Goal: Task Accomplishment & Management: Manage account settings

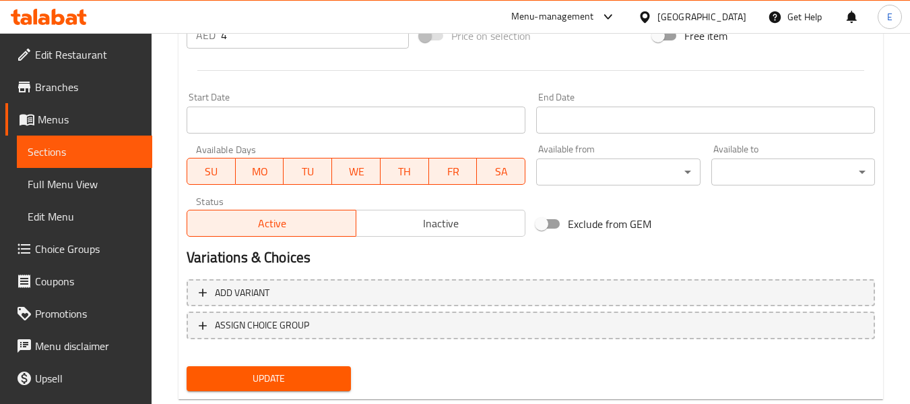
scroll to position [548, 0]
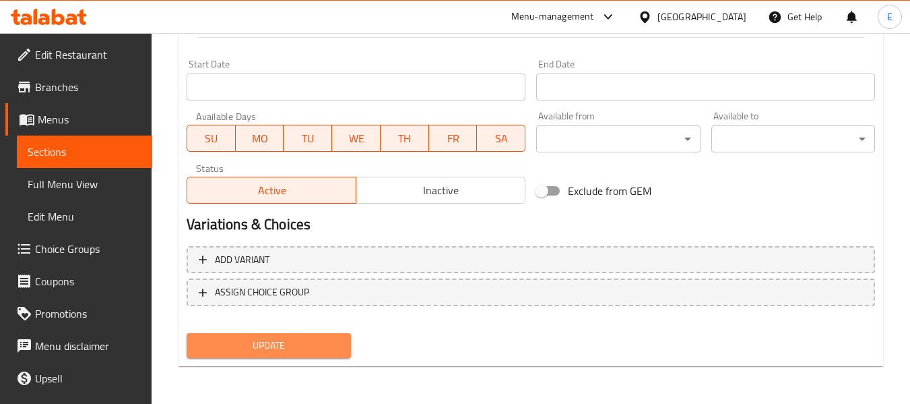
click at [298, 345] on span "Update" at bounding box center [268, 345] width 142 height 17
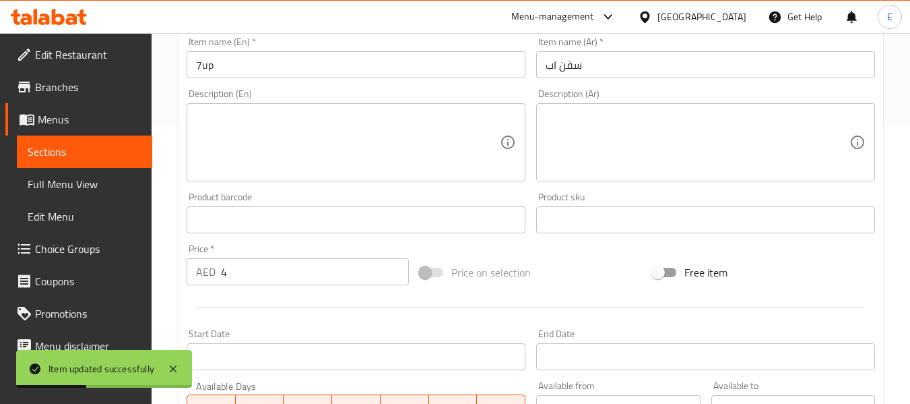
scroll to position [0, 0]
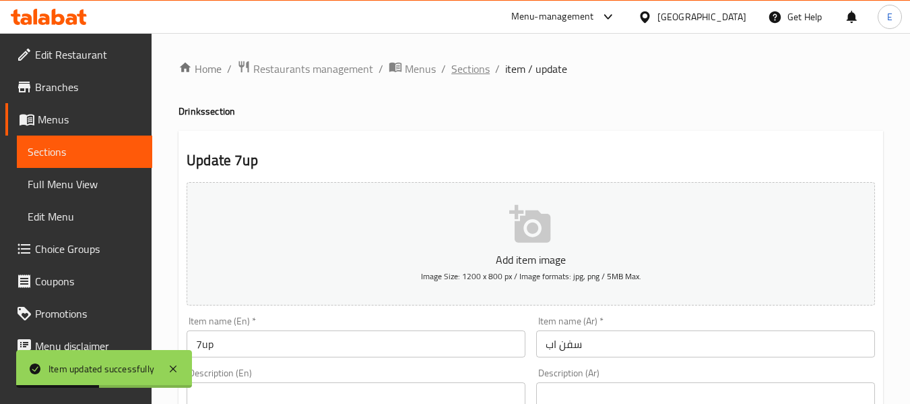
click at [476, 66] on span "Sections" at bounding box center [470, 69] width 38 height 16
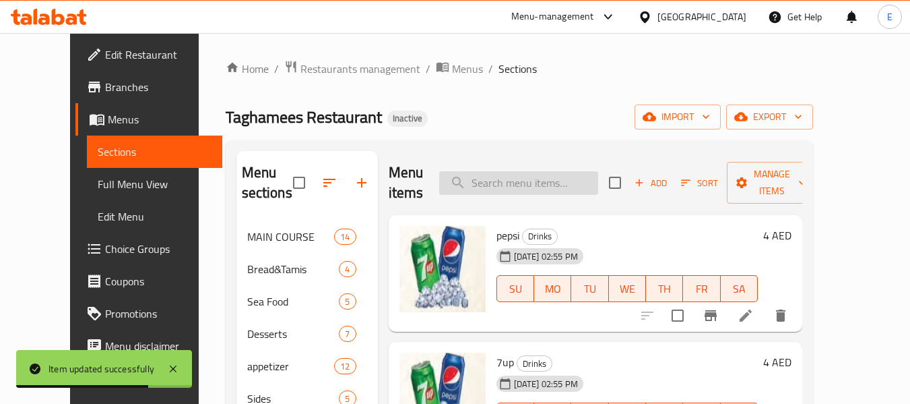
click at [524, 194] on input "search" at bounding box center [518, 183] width 159 height 24
paste input "Chicken Madhbi"
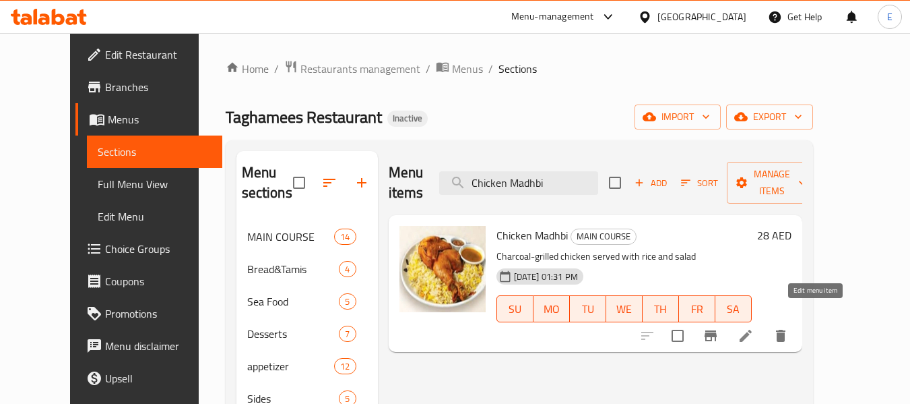
type input "Chicken Madhbi"
click at [754, 327] on icon at bounding box center [746, 335] width 16 height 16
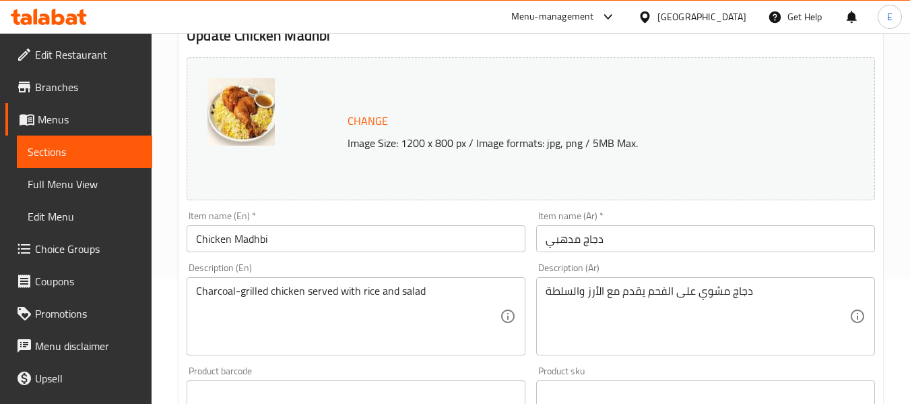
scroll to position [135, 0]
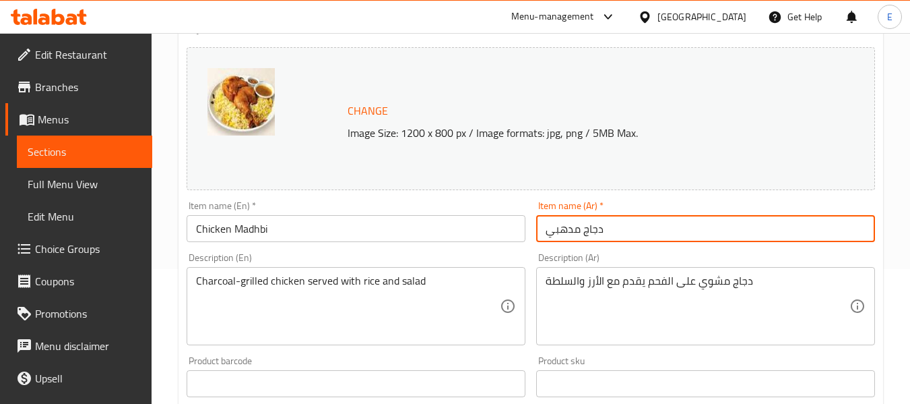
drag, startPoint x: 548, startPoint y: 234, endPoint x: 579, endPoint y: 232, distance: 31.1
click at [579, 232] on input "دجاج مدهبي" at bounding box center [705, 228] width 339 height 27
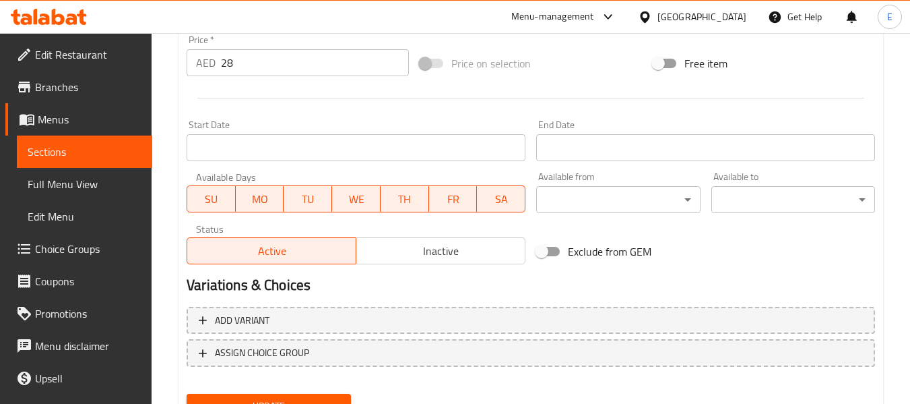
scroll to position [568, 0]
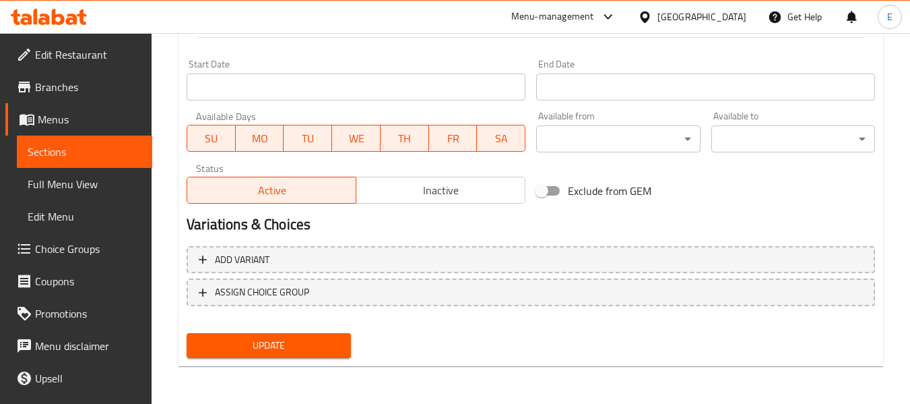
type input "دجاج مظبي"
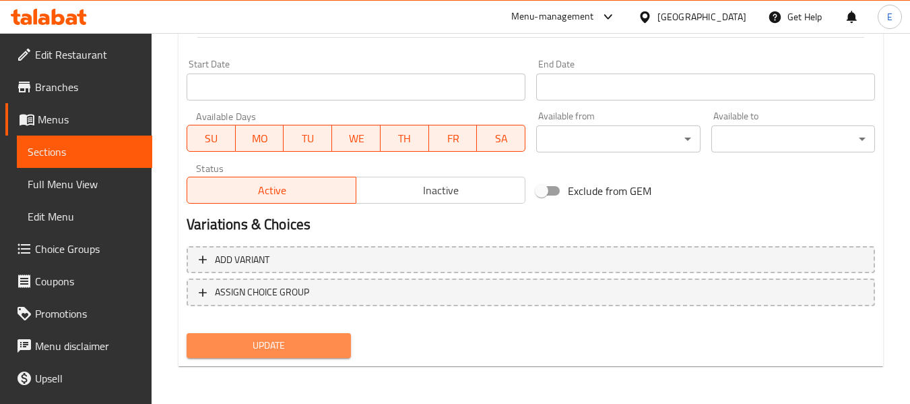
click at [308, 335] on button "Update" at bounding box center [269, 345] width 164 height 25
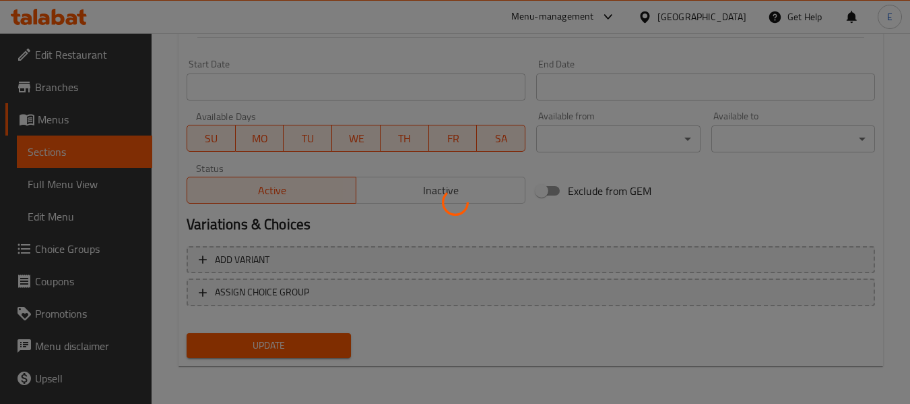
click at [308, 335] on div at bounding box center [455, 202] width 910 height 404
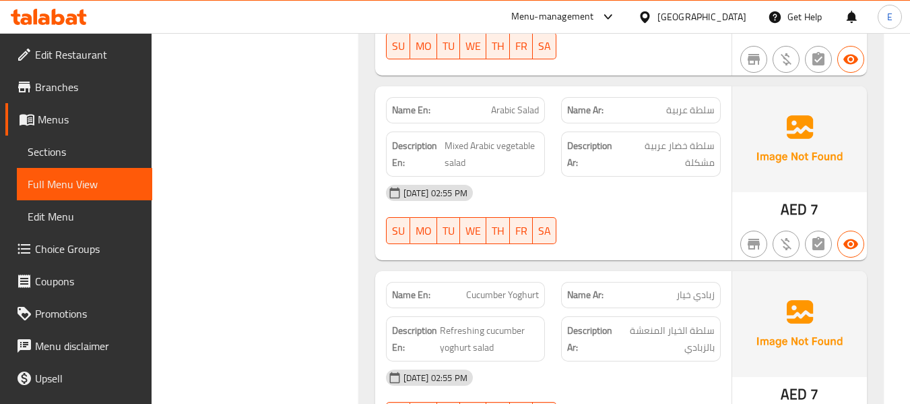
scroll to position [4166, 0]
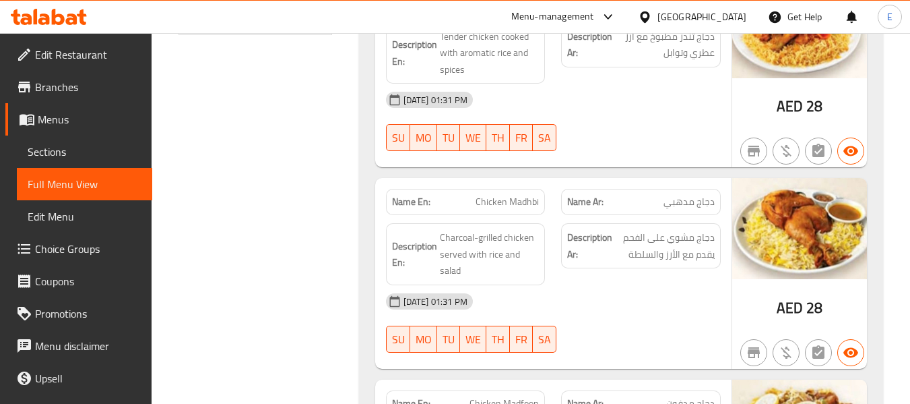
click at [528, 191] on div "Name En: Chicken Madhbi" at bounding box center [466, 202] width 160 height 26
copy span "Chicken Madhbi"
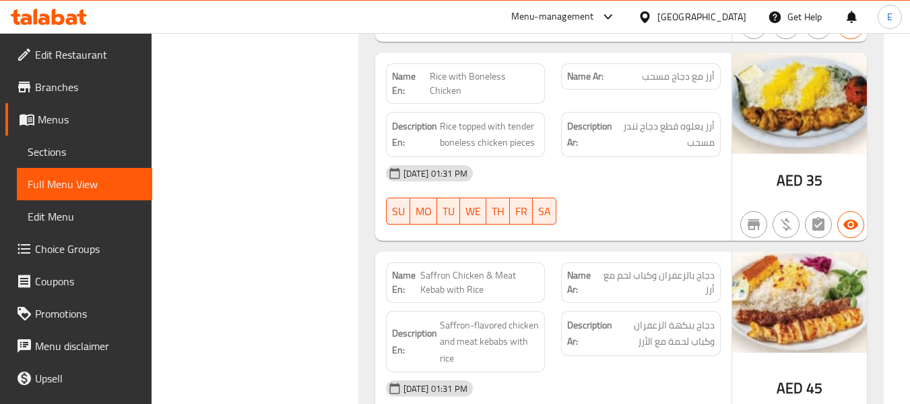
scroll to position [1762, 0]
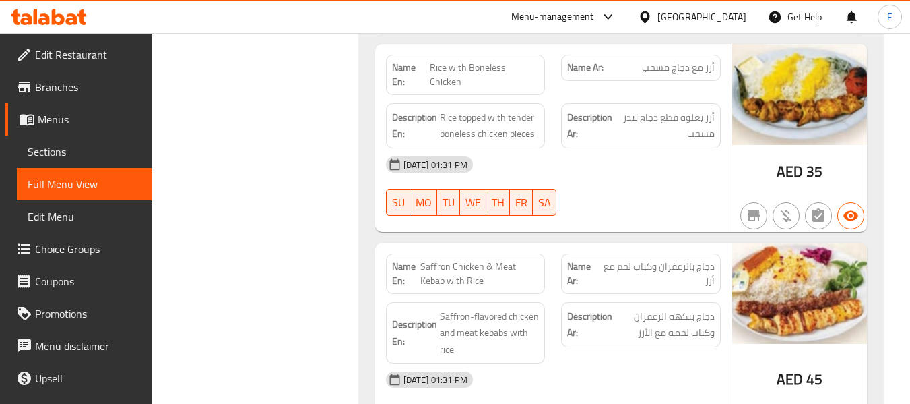
click at [673, 71] on span "أرز مع دجاج مسحب" at bounding box center [678, 68] width 73 height 14
click at [674, 71] on span "أرز مع دجاج مسحب" at bounding box center [678, 68] width 73 height 14
click at [474, 75] on span "Rice with Boneless Chicken" at bounding box center [484, 75] width 109 height 28
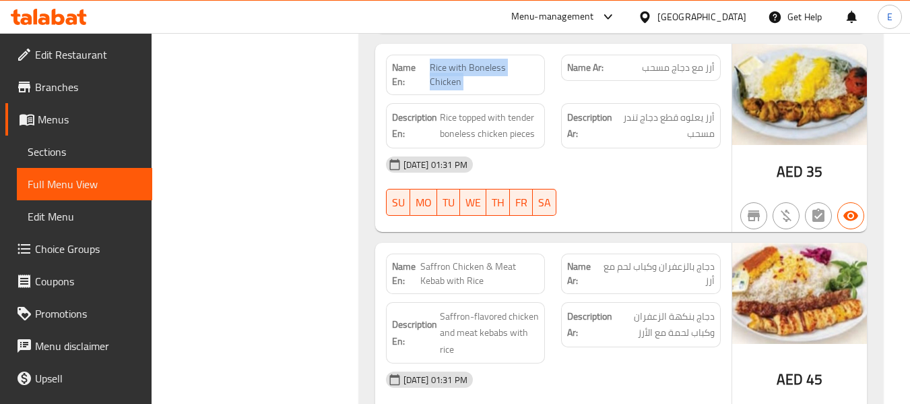
click at [474, 75] on span "Rice with Boneless Chicken" at bounding box center [484, 75] width 109 height 28
click at [588, 148] on div "[DATE] 01:31 PM" at bounding box center [553, 164] width 351 height 32
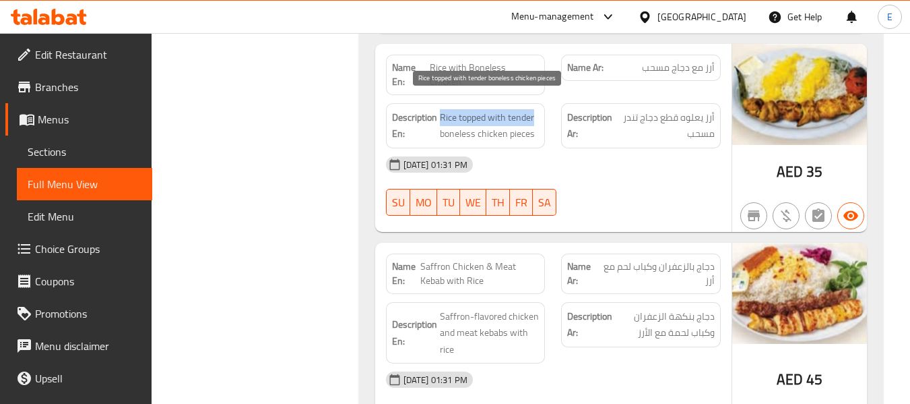
drag, startPoint x: 439, startPoint y: 100, endPoint x: 537, endPoint y: 100, distance: 97.7
click at [537, 109] on span "Rice topped with tender boneless chicken pieces" at bounding box center [490, 125] width 100 height 33
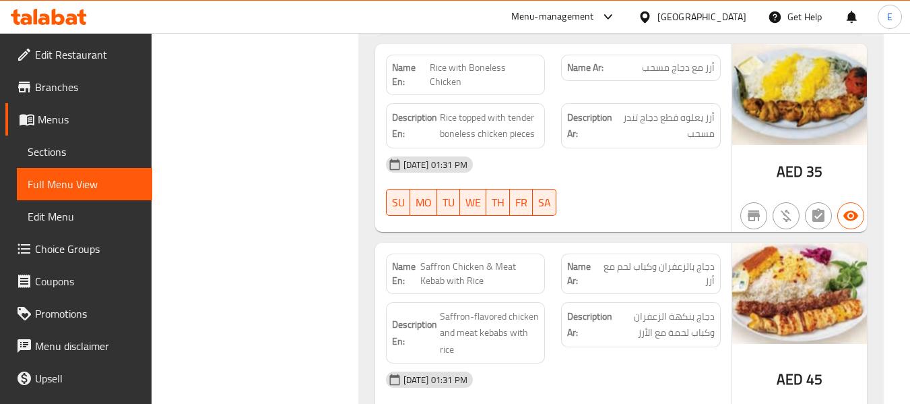
click at [691, 61] on span "أرز مع دجاج مسحب" at bounding box center [678, 68] width 73 height 14
click at [701, 51] on div "Name Ar: أرز مع دجاج مسحب" at bounding box center [641, 74] width 176 height 57
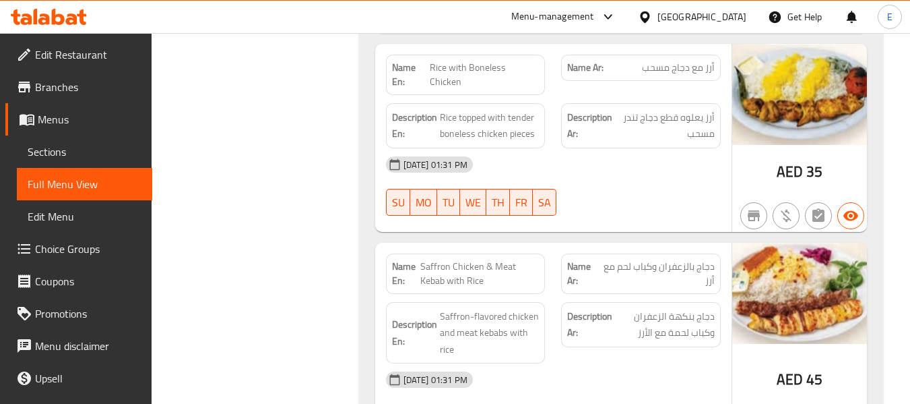
click at [638, 148] on div "15-09-2025 01:31 PM" at bounding box center [553, 164] width 351 height 32
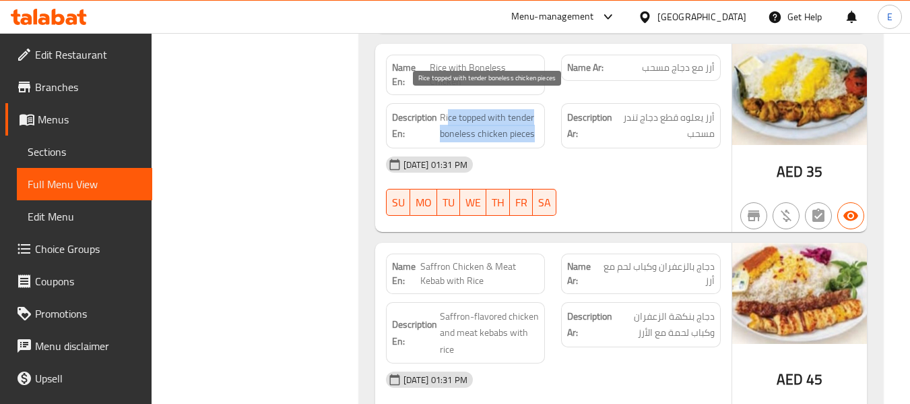
drag, startPoint x: 453, startPoint y: 102, endPoint x: 534, endPoint y: 121, distance: 83.0
click at [534, 121] on span "Rice topped with tender boneless chicken pieces" at bounding box center [490, 125] width 100 height 33
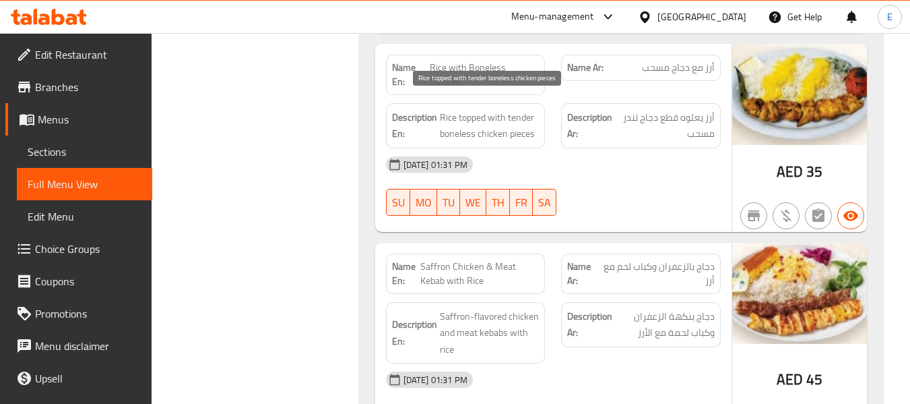
click at [607, 157] on div "15-09-2025 01:31 PM" at bounding box center [553, 164] width 351 height 32
click at [639, 167] on div "15-09-2025 01:31 PM SU MO TU WE TH FR SA" at bounding box center [553, 185] width 351 height 75
click at [671, 95] on div "Description Ar: أرز يعلوه قطع دجاج تندر مسحب" at bounding box center [641, 125] width 176 height 61
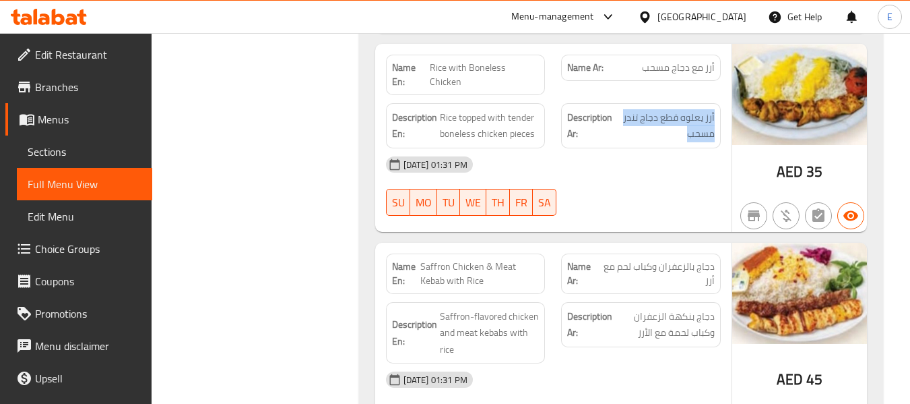
click at [671, 95] on div "Description Ar: أرز يعلوه قطع دجاج تندر مسحب" at bounding box center [641, 125] width 176 height 61
click at [693, 189] on div "15-09-2025 01:31 PM SU MO TU WE TH FR SA" at bounding box center [553, 185] width 351 height 75
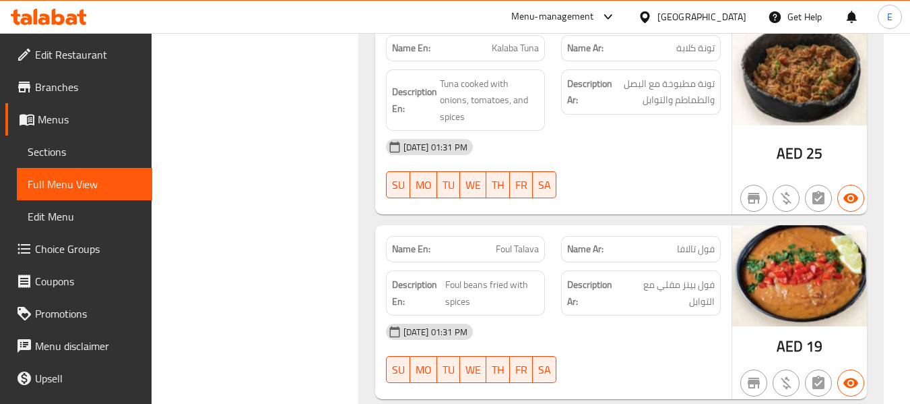
click at [709, 242] on span "فول تالافا" at bounding box center [696, 249] width 38 height 14
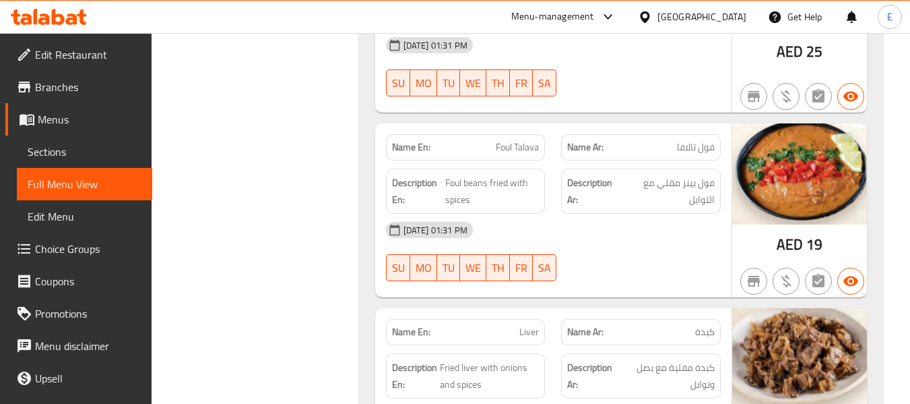
scroll to position [8029, 0]
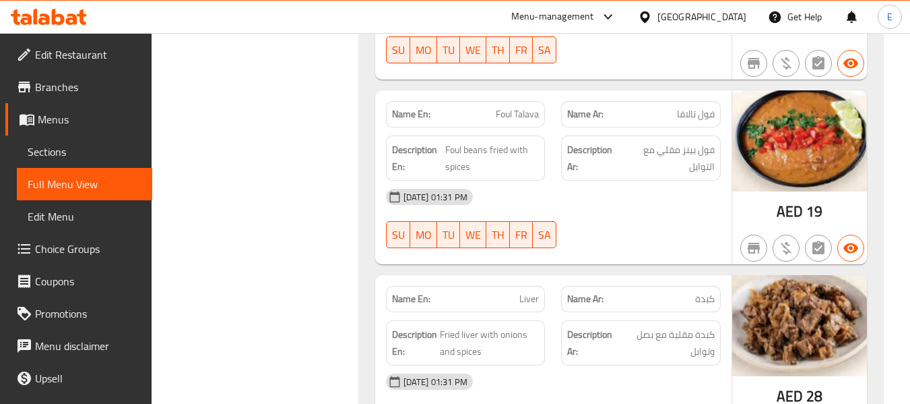
click at [699, 292] on span "كبدة" at bounding box center [705, 299] width 20 height 14
click at [664, 181] on div "15-09-2025 01:31 PM SU MO TU WE TH FR SA" at bounding box center [553, 218] width 351 height 75
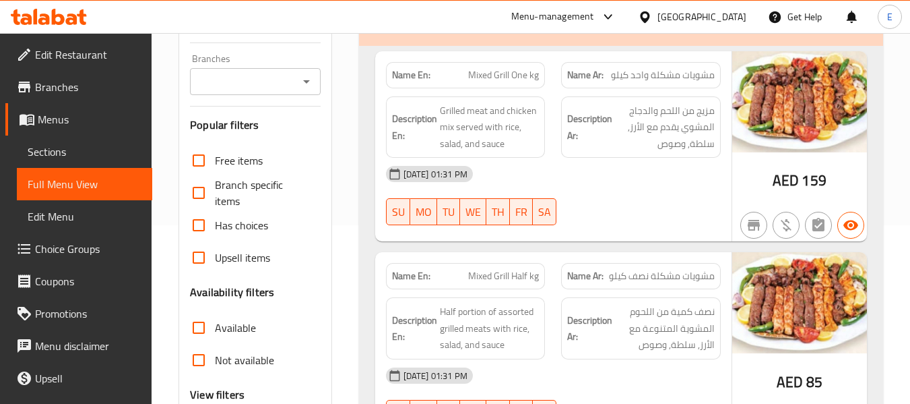
scroll to position [202, 0]
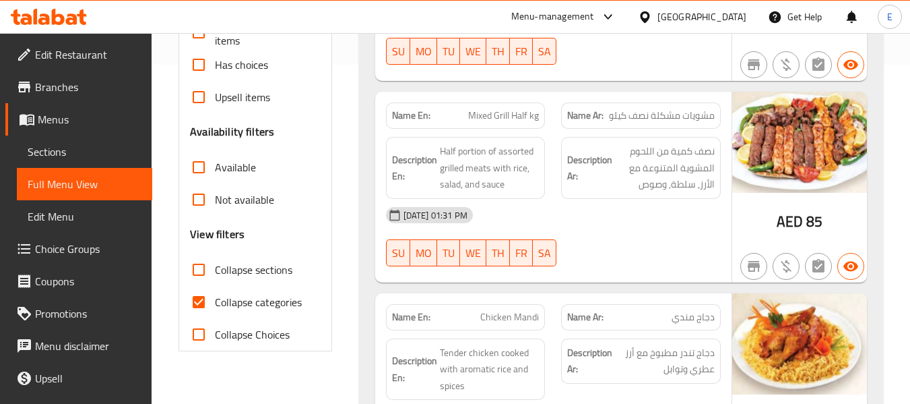
scroll to position [404, 0]
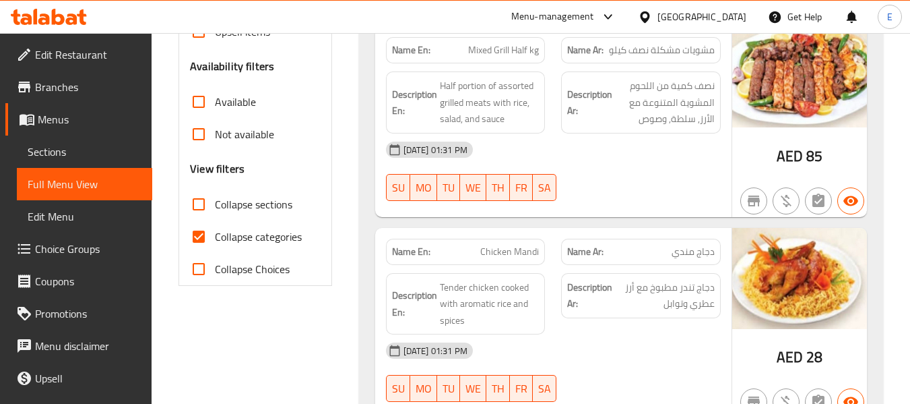
click at [203, 236] on input "Collapse categories" at bounding box center [199, 236] width 32 height 32
checkbox input "false"
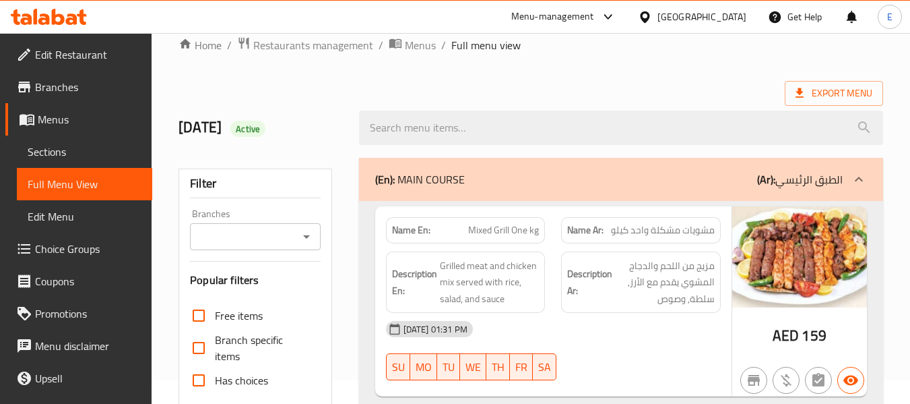
scroll to position [0, 0]
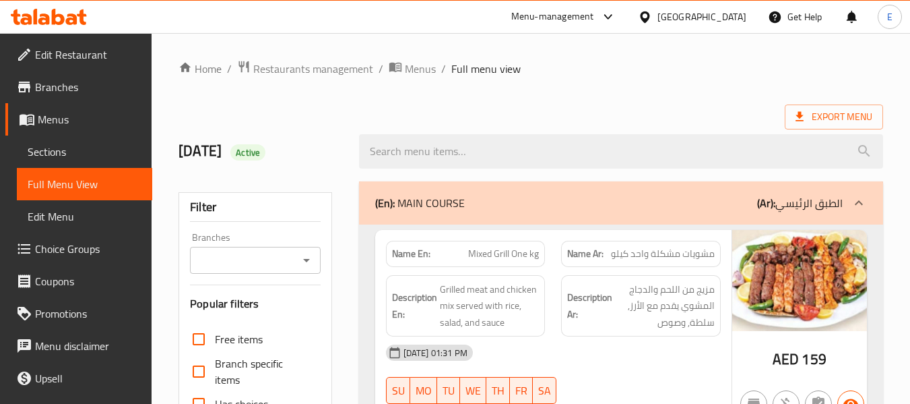
click at [814, 119] on span "Export Menu" at bounding box center [834, 116] width 77 height 17
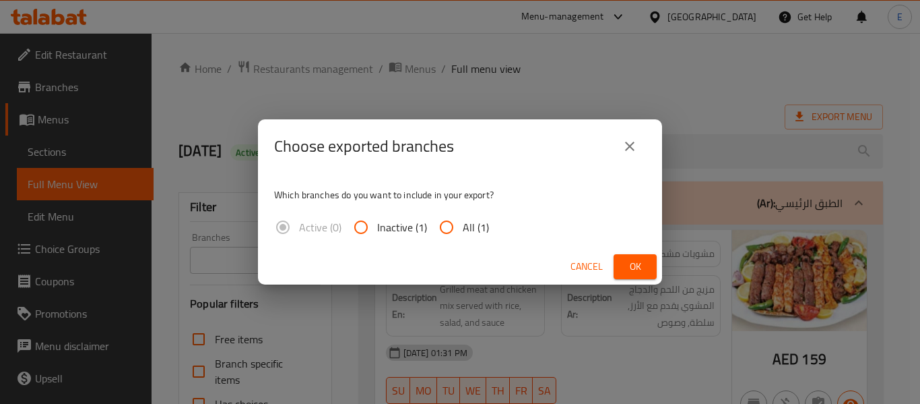
click at [484, 220] on span "All (1)" at bounding box center [476, 227] width 26 height 16
click at [463, 220] on input "All (1)" at bounding box center [447, 227] width 32 height 32
radio input "true"
click at [621, 272] on button "Ok" at bounding box center [635, 266] width 43 height 25
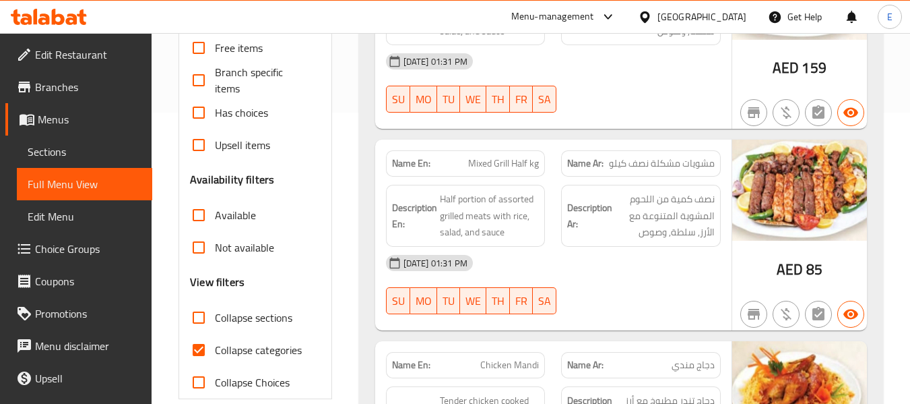
scroll to position [337, 0]
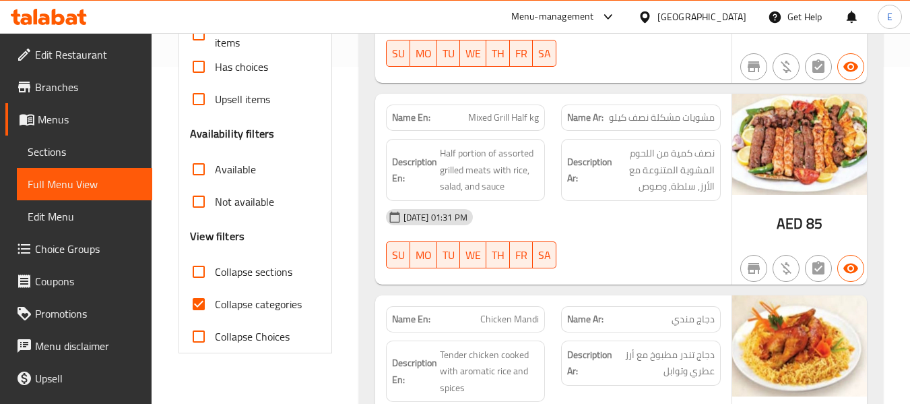
click at [192, 313] on input "Collapse categories" at bounding box center [199, 304] width 32 height 32
checkbox input "false"
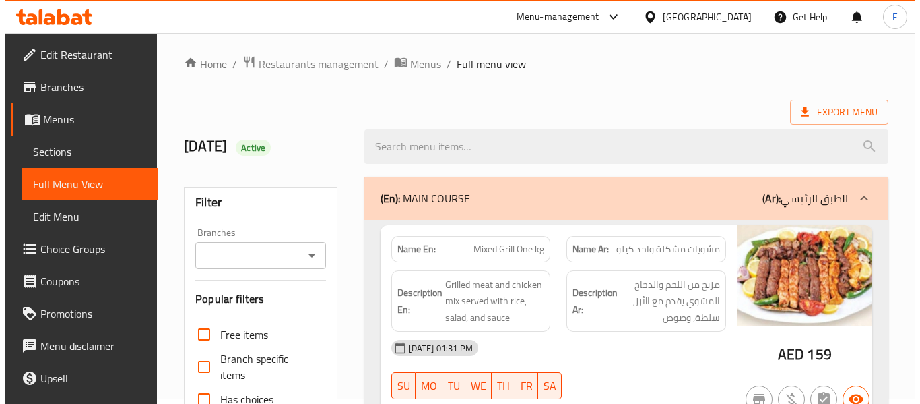
scroll to position [0, 0]
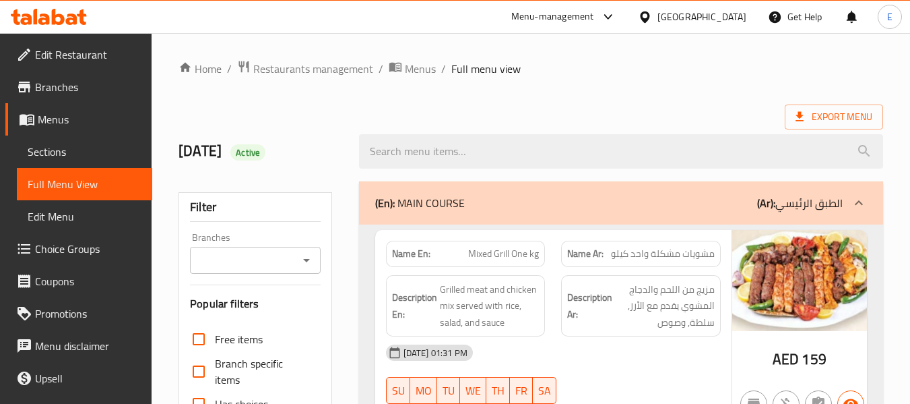
click at [644, 116] on div "Export Menu" at bounding box center [531, 116] width 705 height 25
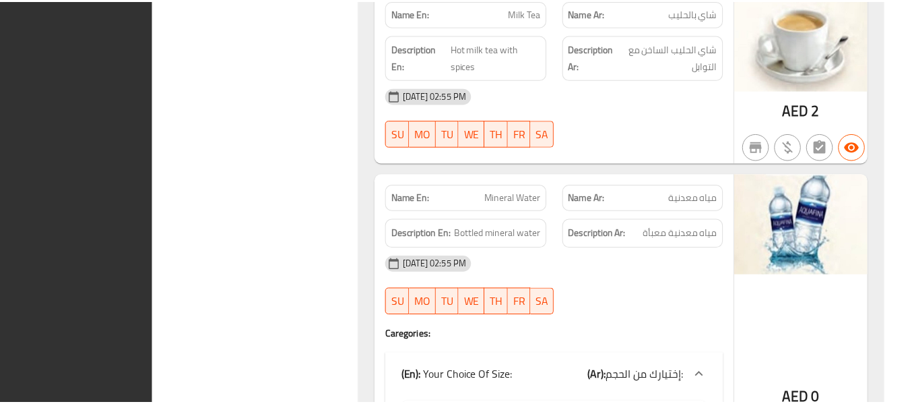
scroll to position [13829, 0]
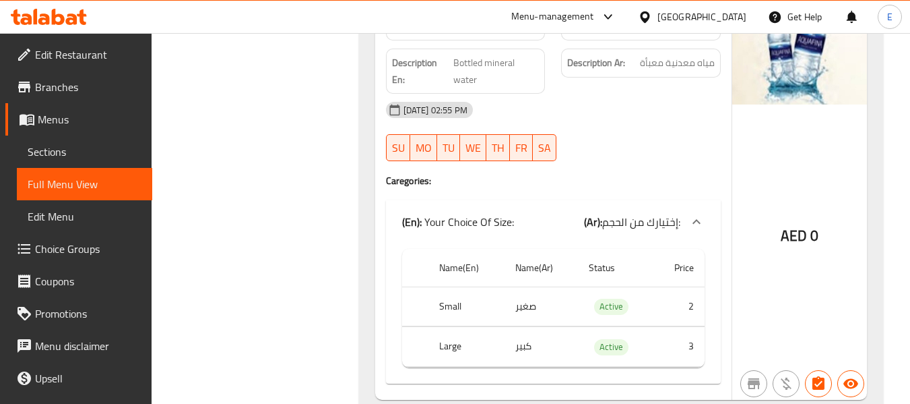
scroll to position [13976, 0]
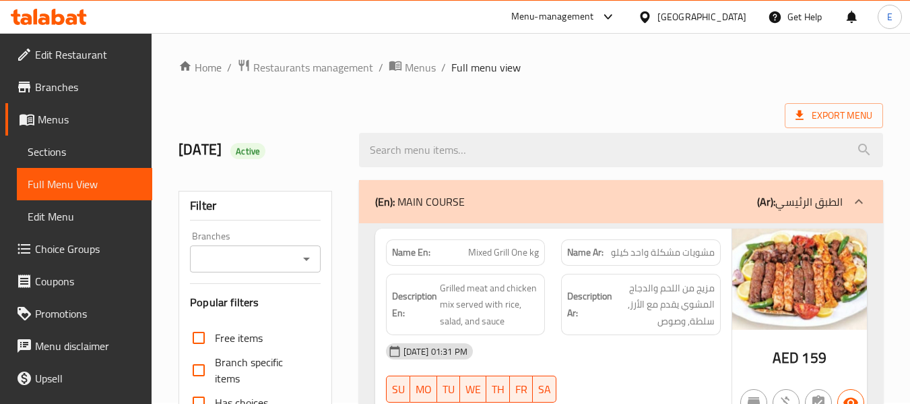
scroll to position [0, 0]
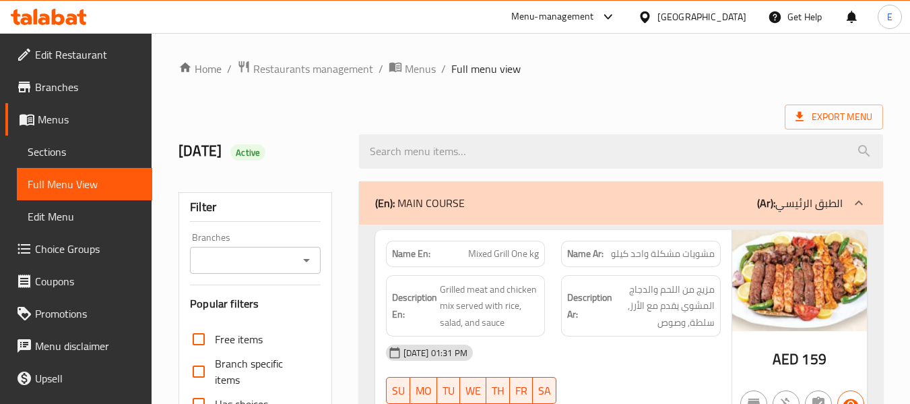
click at [620, 129] on div at bounding box center [621, 151] width 540 height 51
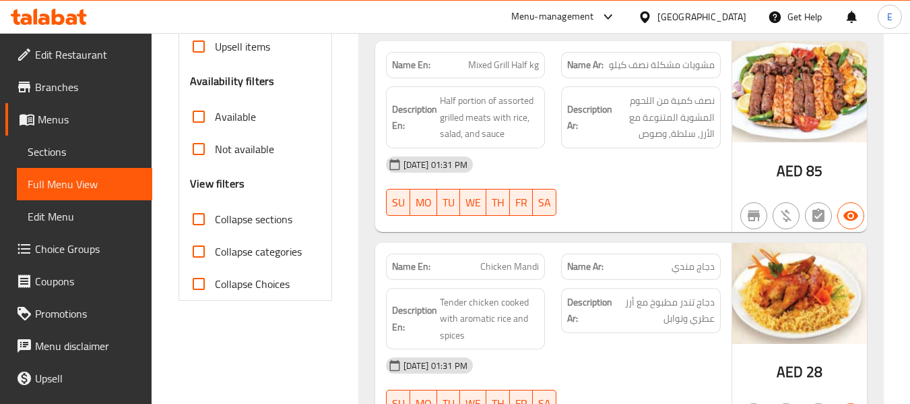
scroll to position [404, 0]
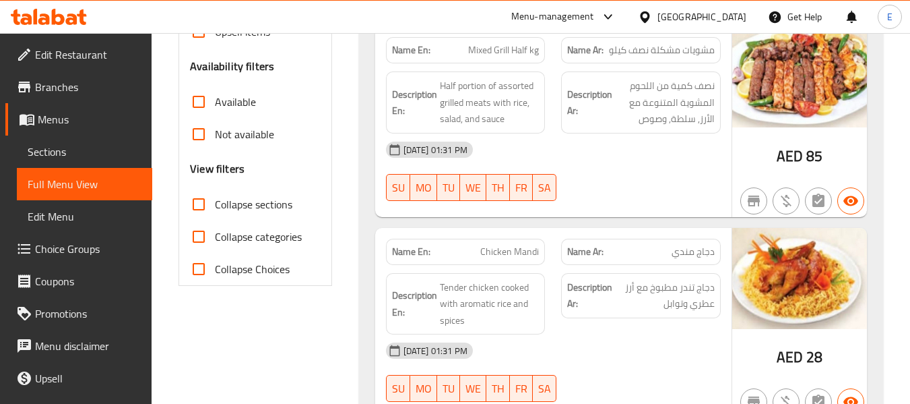
click at [38, 51] on span "Edit Restaurant" at bounding box center [88, 54] width 106 height 16
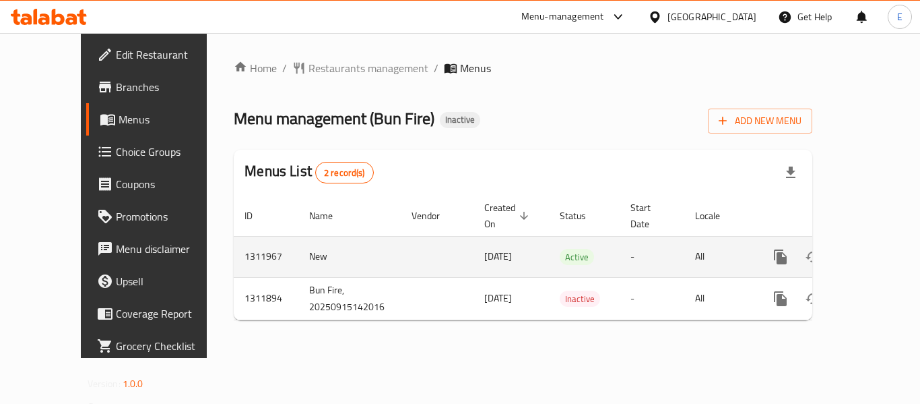
click at [870, 249] on icon "enhanced table" at bounding box center [878, 257] width 16 height 16
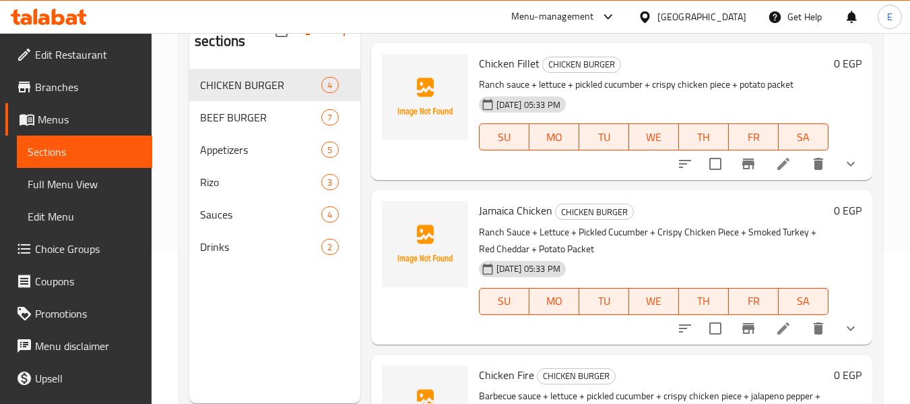
scroll to position [189, 0]
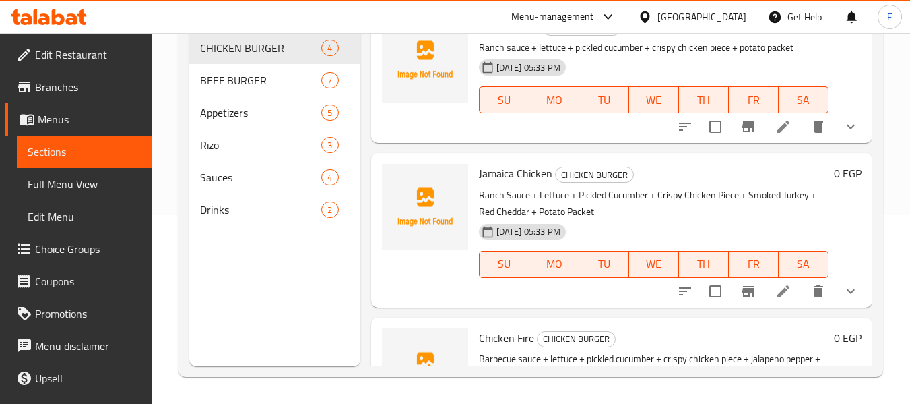
click at [77, 182] on span "Full Menu View" at bounding box center [85, 184] width 114 height 16
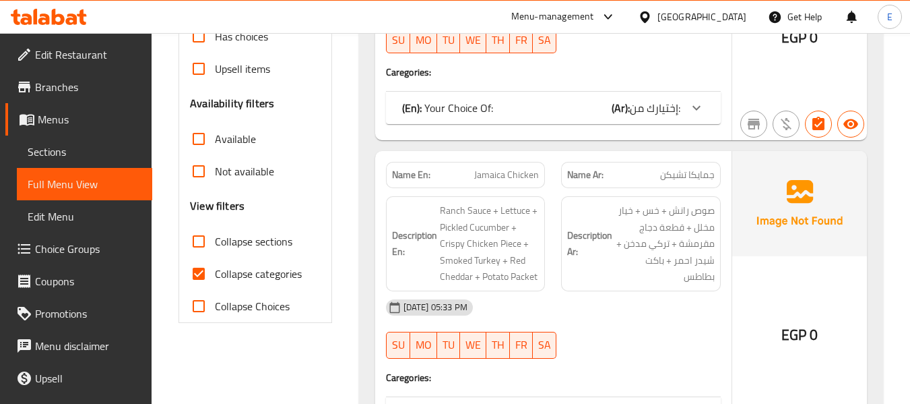
scroll to position [391, 0]
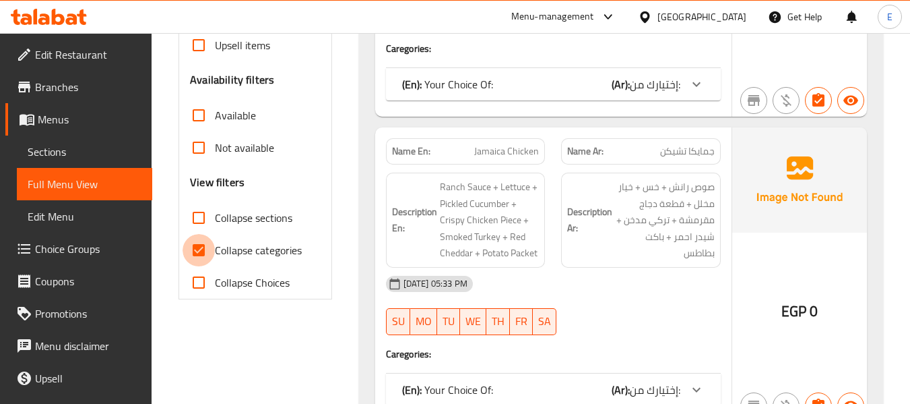
click at [189, 254] on input "Collapse categories" at bounding box center [199, 250] width 32 height 32
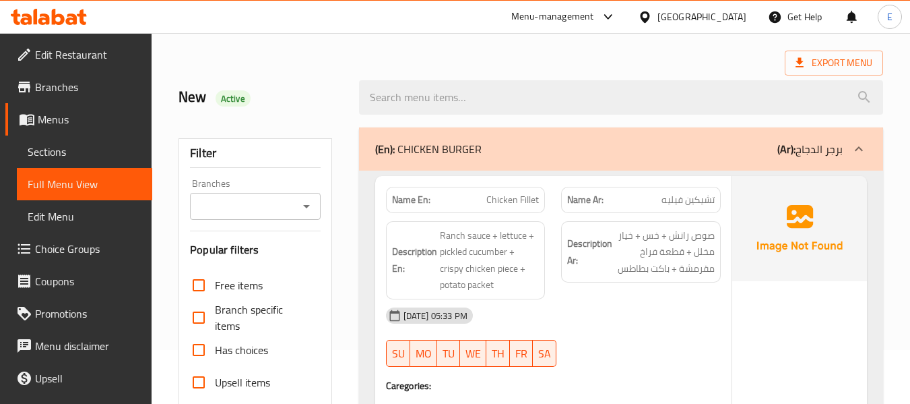
scroll to position [0, 0]
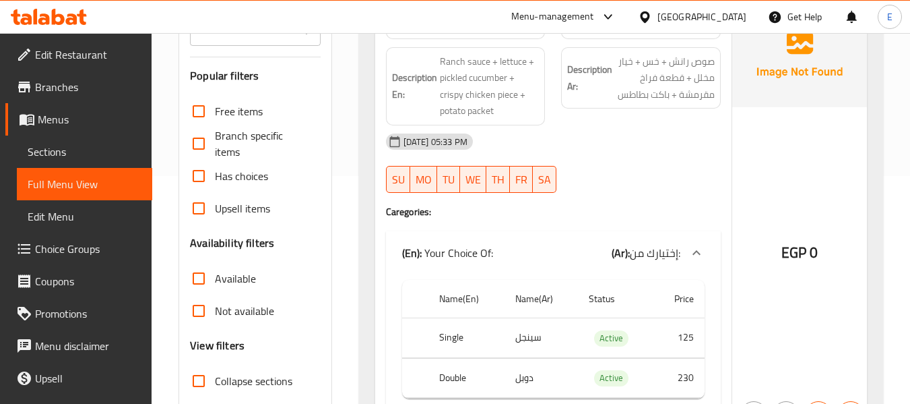
scroll to position [269, 0]
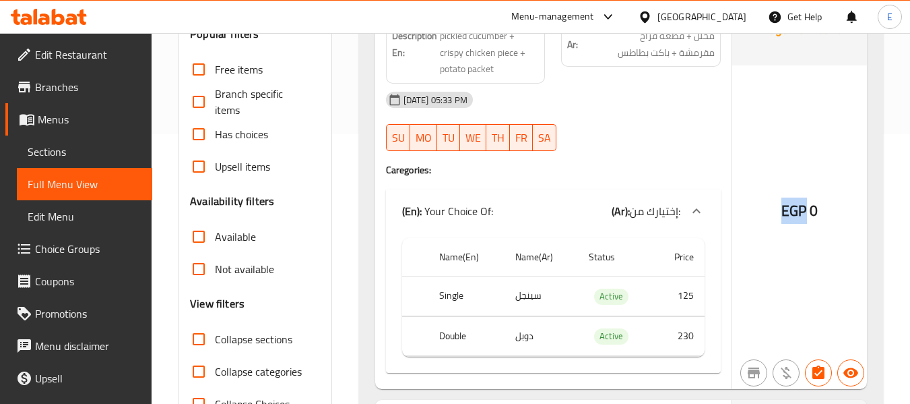
drag, startPoint x: 777, startPoint y: 209, endPoint x: 806, endPoint y: 212, distance: 29.8
click at [806, 212] on div "EGP 0" at bounding box center [799, 174] width 135 height 428
copy span "EGP"
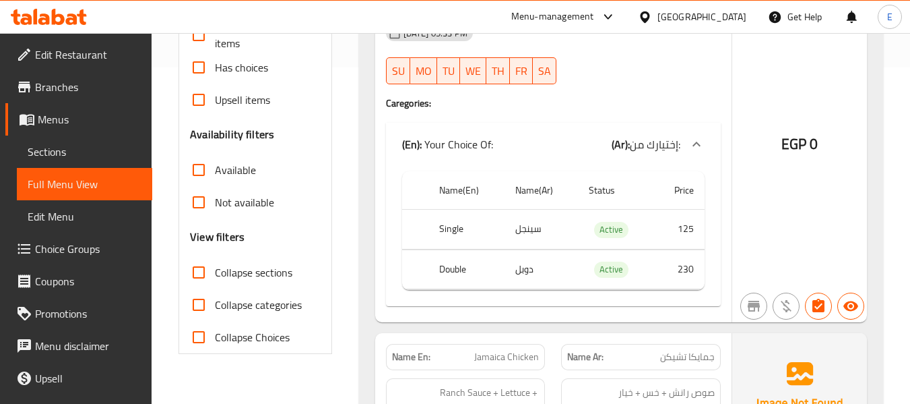
scroll to position [337, 0]
click at [198, 305] on input "Collapse categories" at bounding box center [199, 304] width 32 height 32
checkbox input "true"
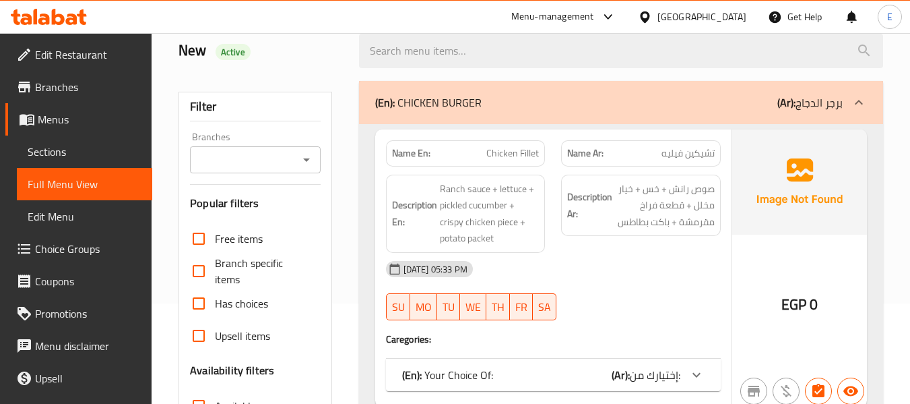
scroll to position [0, 0]
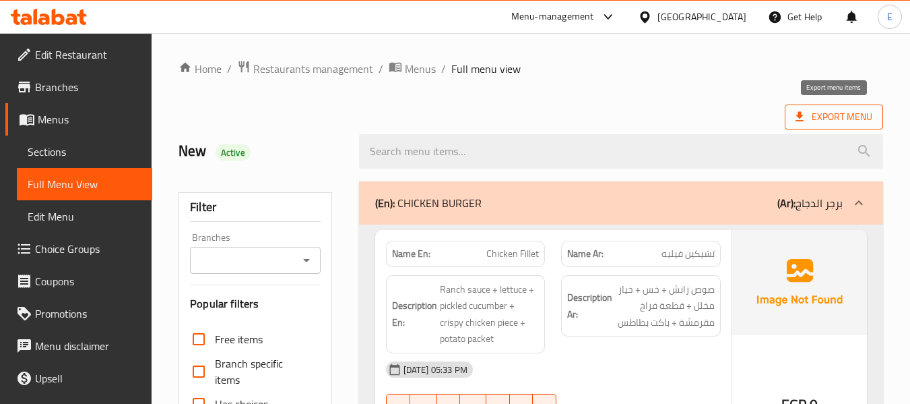
click at [838, 115] on span "Export Menu" at bounding box center [834, 116] width 77 height 17
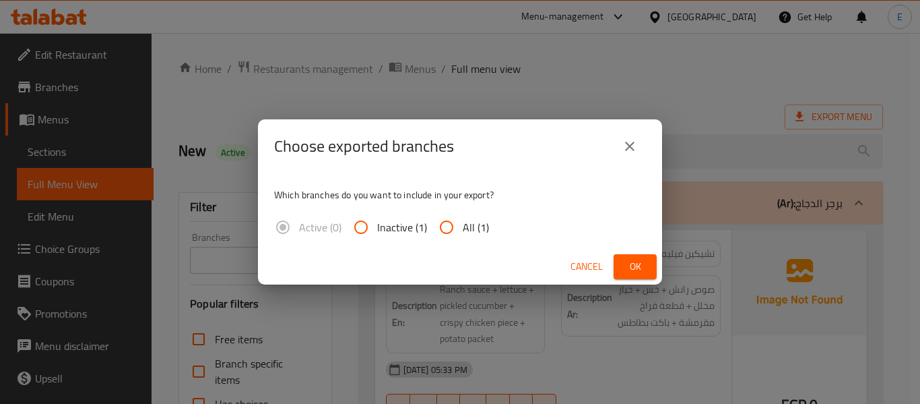
click at [461, 232] on input "All (1)" at bounding box center [447, 227] width 32 height 32
radio input "true"
click at [616, 265] on button "Ok" at bounding box center [635, 266] width 43 height 25
